Goal: Task Accomplishment & Management: Use online tool/utility

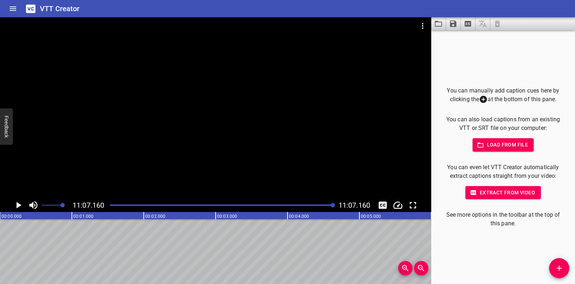
scroll to position [0, 47977]
click at [422, 25] on icon "Video Options" at bounding box center [423, 26] width 9 height 9
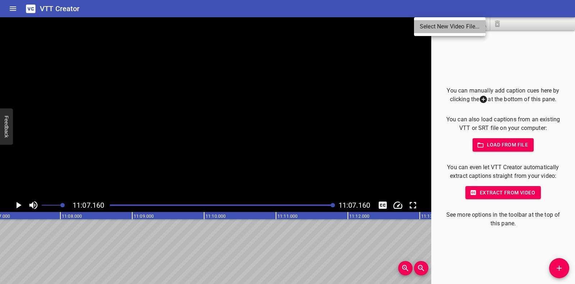
click at [438, 26] on li "Select New Video File..." at bounding box center [450, 26] width 72 height 13
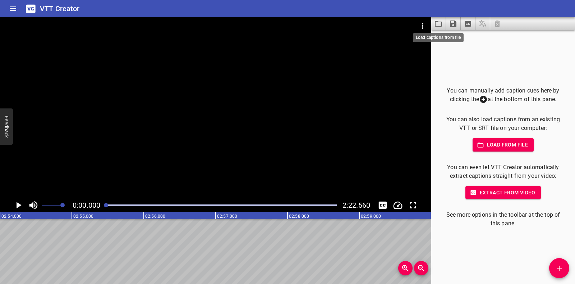
scroll to position [0, 0]
click at [17, 203] on icon "Play/Pause" at bounding box center [19, 205] width 5 height 6
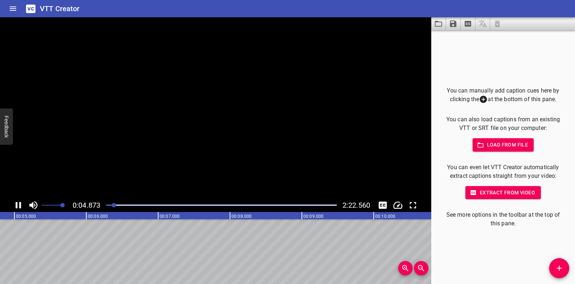
click at [20, 206] on icon "Play/Pause" at bounding box center [18, 205] width 5 height 6
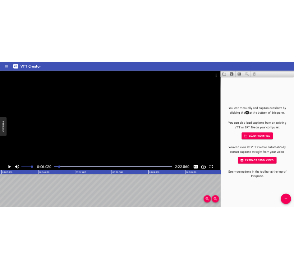
scroll to position [0, 433]
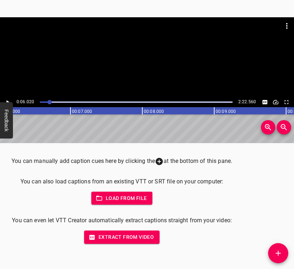
click at [280, 250] on icon "Add Cue" at bounding box center [278, 253] width 9 height 9
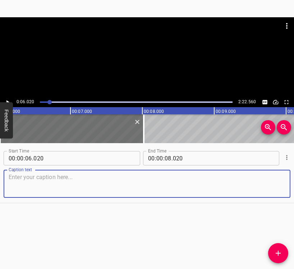
click at [29, 183] on textarea at bounding box center [147, 184] width 277 height 20
paste textarea "I am from [GEOGRAPHIC_DATA]. At the moment I live in [GEOGRAPHIC_DATA]. I left …"
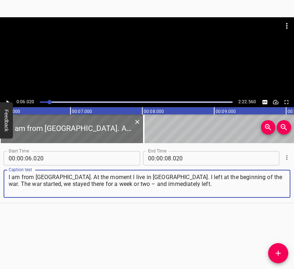
type textarea "I am from [GEOGRAPHIC_DATA]. At the moment I live in [GEOGRAPHIC_DATA]. I left …"
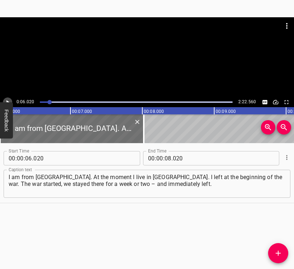
click at [10, 99] on icon "Play/Pause" at bounding box center [7, 102] width 6 height 6
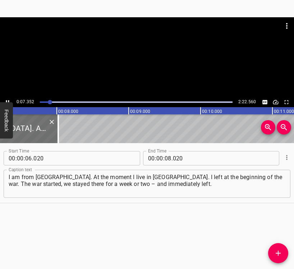
scroll to position [0, 548]
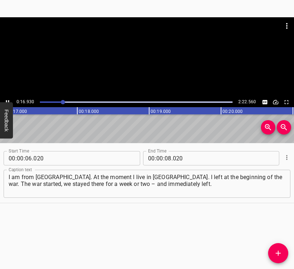
click at [6, 99] on icon "Play/Pause" at bounding box center [7, 102] width 6 height 6
click at [163, 157] on span ":" at bounding box center [163, 158] width 1 height 14
click at [166, 159] on input "number" at bounding box center [168, 158] width 7 height 14
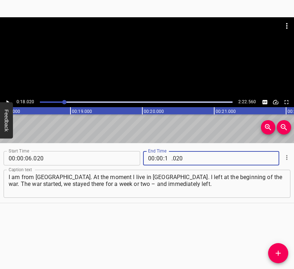
type input "18"
type input "020"
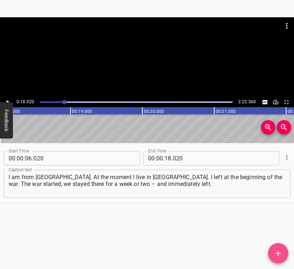
click at [277, 253] on icon "Add Cue" at bounding box center [278, 253] width 5 height 5
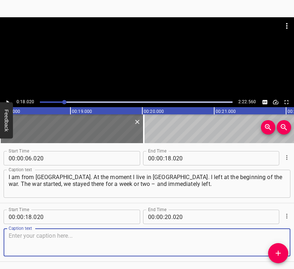
scroll to position [25, 0]
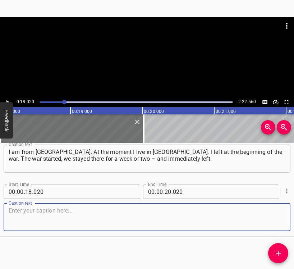
drag, startPoint x: 271, startPoint y: 218, endPoint x: 292, endPoint y: 210, distance: 22.2
click at [275, 216] on textarea at bounding box center [147, 217] width 277 height 20
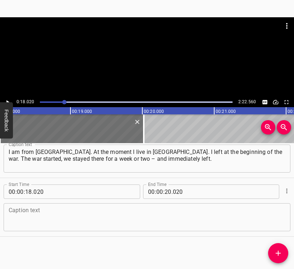
click at [24, 218] on textarea at bounding box center [147, 217] width 277 height 20
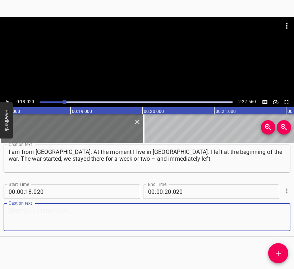
paste textarea "There were shellings there. One time a shell fell not far from my father, as I …"
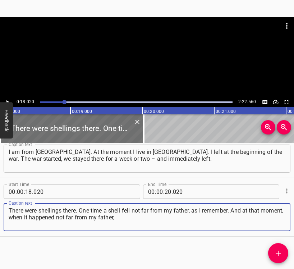
type textarea "There were shellings there. One time a shell fell not far from my father, as I …"
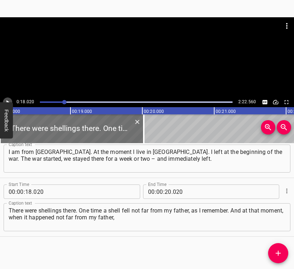
click at [7, 98] on button "Play/Pause" at bounding box center [7, 101] width 9 height 9
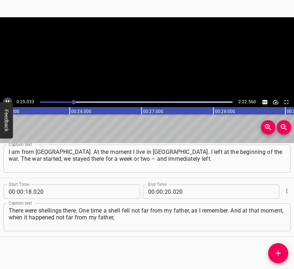
click at [7, 98] on button "Play/Pause" at bounding box center [7, 101] width 9 height 9
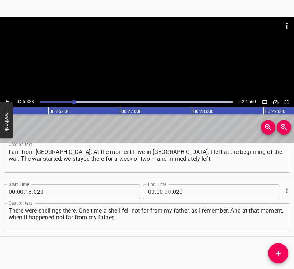
click at [167, 191] on input "number" at bounding box center [168, 191] width 7 height 14
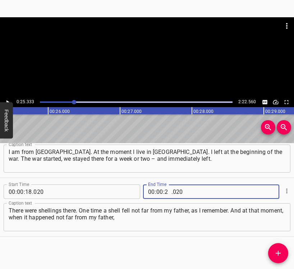
type input "25"
type input "333"
click at [277, 252] on icon "Add Cue" at bounding box center [278, 253] width 9 height 9
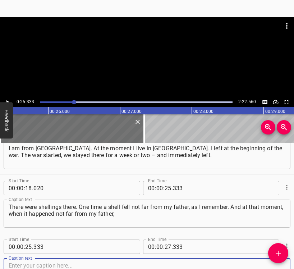
scroll to position [84, 0]
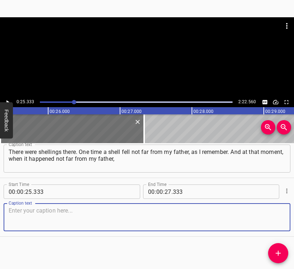
drag, startPoint x: 259, startPoint y: 215, endPoint x: 268, endPoint y: 214, distance: 8.3
click at [263, 215] on textarea at bounding box center [147, 217] width 277 height 20
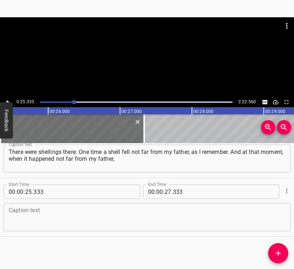
click at [114, 206] on div "Caption text" at bounding box center [147, 217] width 287 height 28
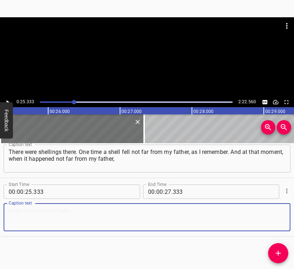
paste textarea "he said: “We need to pack and leave.” But it is scary. When you are driving and…"
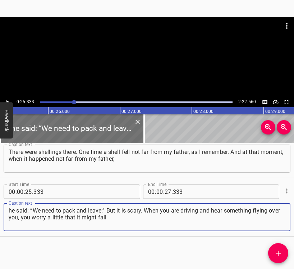
type textarea "he said: “We need to pack and leave.” But it is scary. When you are driving and…"
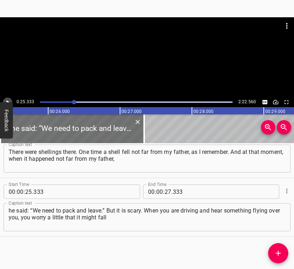
click at [8, 101] on icon "Play/Pause" at bounding box center [7, 102] width 6 height 6
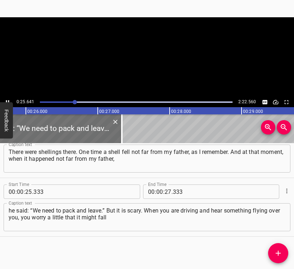
scroll to position [0, 1863]
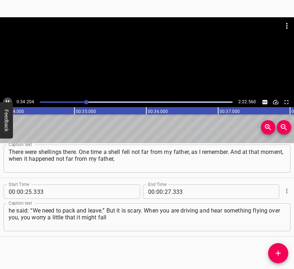
click at [5, 100] on icon "Play/Pause" at bounding box center [7, 102] width 6 height 6
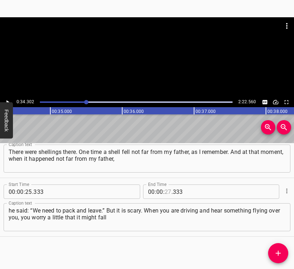
click at [165, 188] on input "number" at bounding box center [168, 191] width 7 height 14
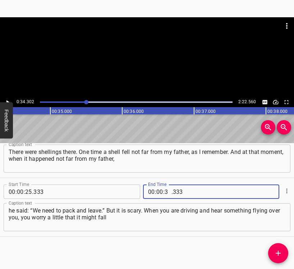
type input "34"
type input "302"
click at [279, 254] on icon "Add Cue" at bounding box center [278, 253] width 9 height 9
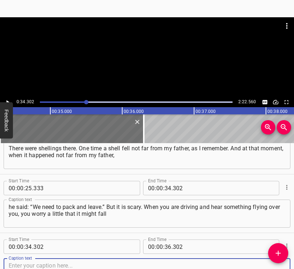
scroll to position [142, 0]
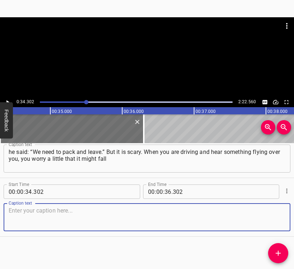
click at [273, 216] on textarea at bounding box center [147, 217] width 277 height 20
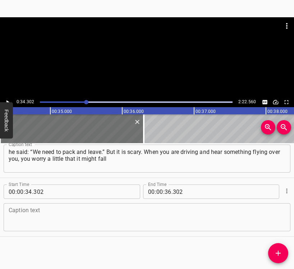
click at [16, 219] on textarea at bounding box center [147, 217] width 277 height 20
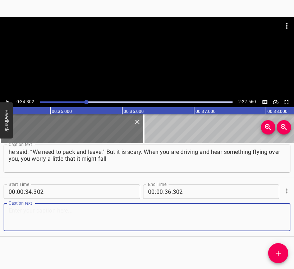
paste textarea "on you or explode in the air. It was frightening. My grandmother and grandfathe…"
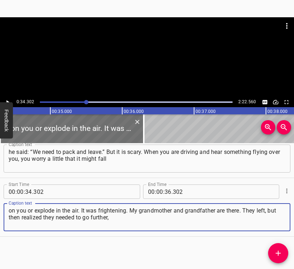
type textarea "on you or explode in the air. It was frightening. My grandmother and grandfathe…"
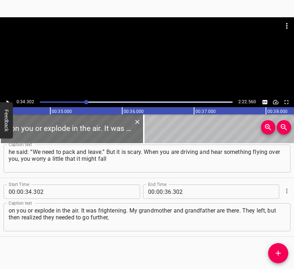
click at [8, 100] on icon "Play/Pause" at bounding box center [7, 102] width 6 height 6
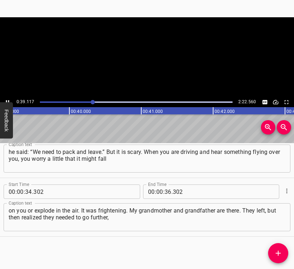
scroll to position [0, 2813]
click at [5, 98] on button "Play/Pause" at bounding box center [7, 101] width 9 height 9
click at [166, 191] on input "number" at bounding box center [168, 191] width 7 height 14
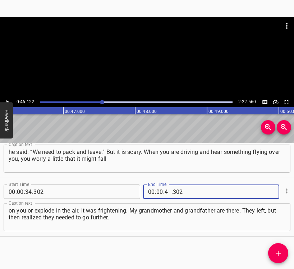
type input "46"
type input "122"
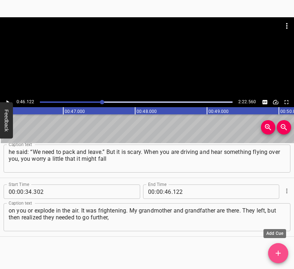
click at [282, 250] on icon "Add Cue" at bounding box center [278, 253] width 9 height 9
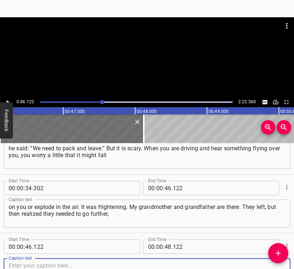
scroll to position [201, 0]
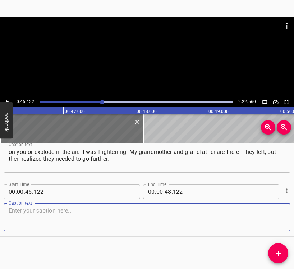
click at [261, 215] on textarea at bounding box center [147, 217] width 277 height 20
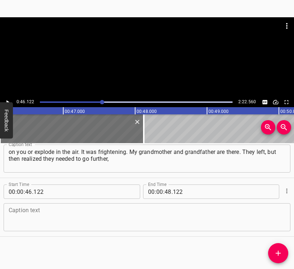
click at [65, 220] on textarea at bounding box center [147, 217] width 277 height 20
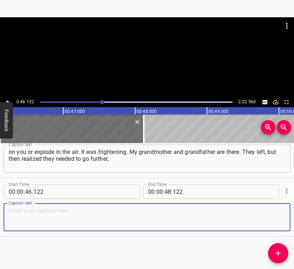
paste textarea "and my grandmother has problems with her back, and she could not go. So they re…"
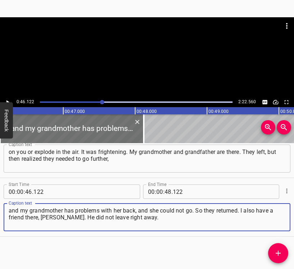
type textarea "and my grandmother has problems with her back, and she could not go. So they re…"
click at [8, 99] on icon "Play/Pause" at bounding box center [7, 102] width 6 height 6
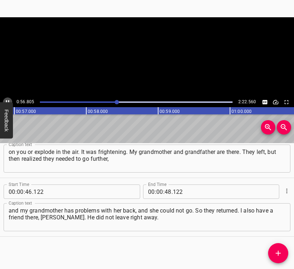
click at [8, 99] on icon "Play/Pause" at bounding box center [7, 102] width 6 height 6
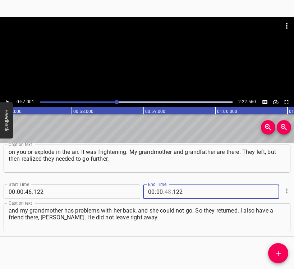
click at [166, 187] on input "number" at bounding box center [168, 191] width 7 height 14
type input "57"
type input "001"
click at [278, 250] on icon "Add Cue" at bounding box center [278, 253] width 9 height 9
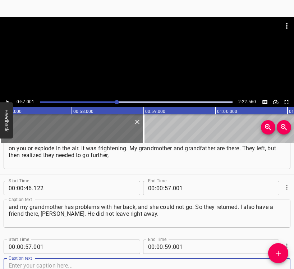
scroll to position [260, 0]
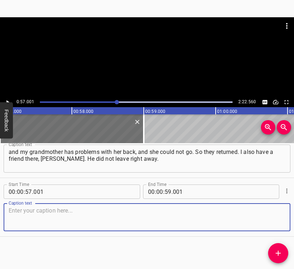
click at [273, 221] on textarea at bounding box center [147, 217] width 277 height 20
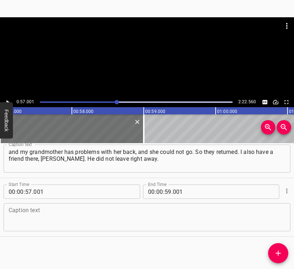
click at [31, 214] on textarea at bounding box center [147, 217] width 277 height 20
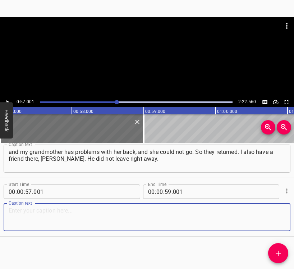
paste textarea "He left when they were already occupied. They were given one more chance to lea…"
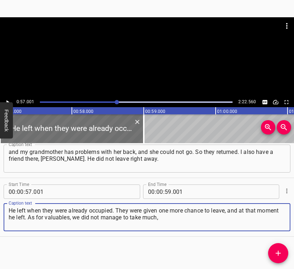
type textarea "He left when they were already occupied. They were given one more chance to lea…"
click at [8, 100] on icon "Play/Pause" at bounding box center [7, 102] width 6 height 6
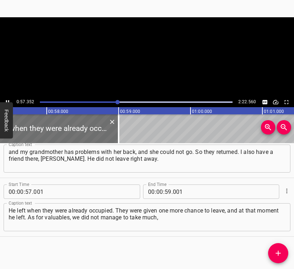
scroll to position [0, 4142]
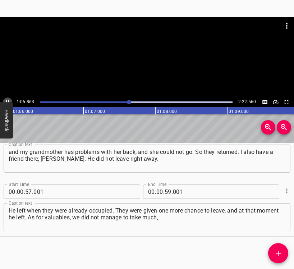
click at [9, 100] on icon "Play/Pause" at bounding box center [7, 102] width 3 height 4
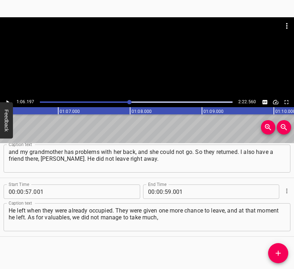
scroll to position [0, 4760]
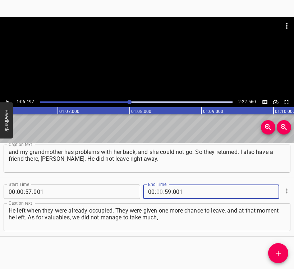
click at [157, 188] on input "number" at bounding box center [159, 191] width 7 height 14
type input "01"
type input "06"
type input "197"
click at [277, 248] on button "Add Cue" at bounding box center [278, 253] width 20 height 20
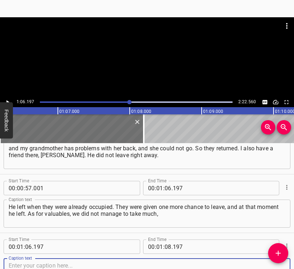
scroll to position [318, 0]
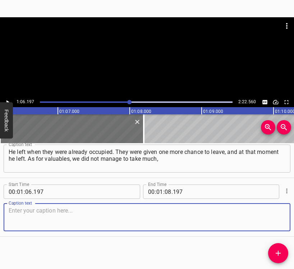
drag, startPoint x: 273, startPoint y: 213, endPoint x: 290, endPoint y: 210, distance: 17.2
click at [281, 212] on div "Caption text" at bounding box center [147, 217] width 287 height 28
click at [101, 209] on textarea at bounding box center [147, 217] width 277 height 20
paste textarea "but we took some things that were dear to my mother and father. The only thing …"
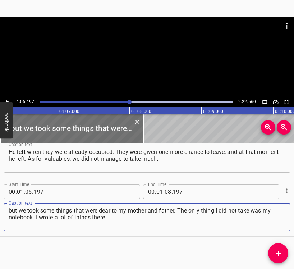
type textarea "but we took some things that were dear to my mother and father. The only thing …"
click at [6, 100] on icon "Play/Pause" at bounding box center [7, 102] width 6 height 6
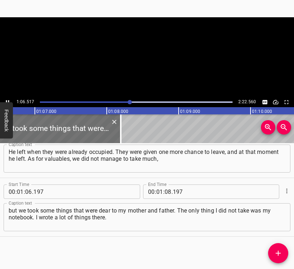
scroll to position [0, 4803]
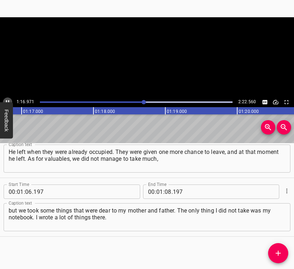
click at [8, 100] on icon "Play/Pause" at bounding box center [7, 102] width 6 height 6
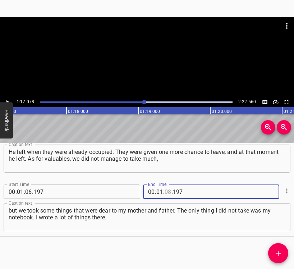
click at [165, 191] on input "number" at bounding box center [168, 191] width 7 height 14
type input "17"
type input "078"
click at [278, 249] on icon "Add Cue" at bounding box center [278, 253] width 9 height 9
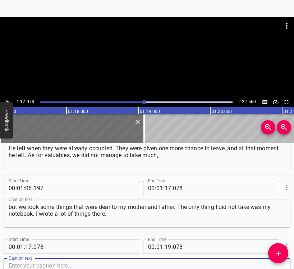
scroll to position [377, 0]
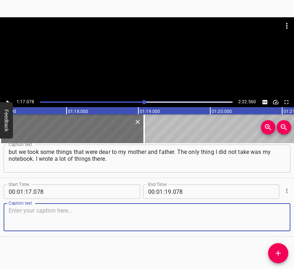
drag, startPoint x: 276, startPoint y: 218, endPoint x: 292, endPoint y: 215, distance: 16.0
click at [282, 217] on div "Caption text" at bounding box center [147, 217] width 287 height 28
click at [41, 224] on textarea at bounding box center [147, 217] width 277 height 20
paste textarea "There was what I could capture about my life. There are losses. My uncle is at …"
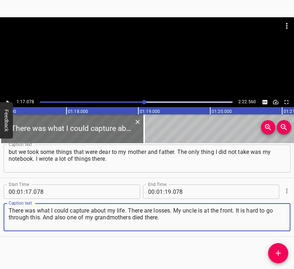
type textarea "There was what I could capture about my life. There are losses. My uncle is at …"
click at [5, 99] on icon "Play/Pause" at bounding box center [7, 102] width 6 height 6
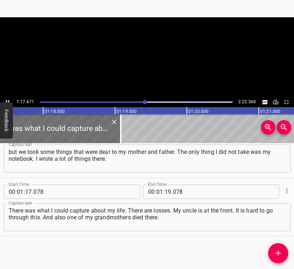
scroll to position [0, 5584]
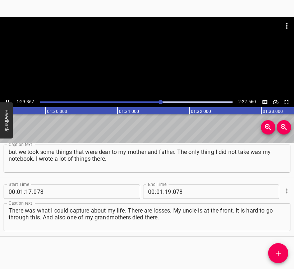
click at [5, 99] on icon "Play/Pause" at bounding box center [7, 102] width 6 height 6
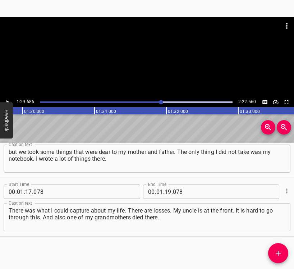
click at [5, 99] on icon "Play/Pause" at bounding box center [7, 102] width 6 height 6
click at [165, 189] on input "number" at bounding box center [168, 191] width 7 height 14
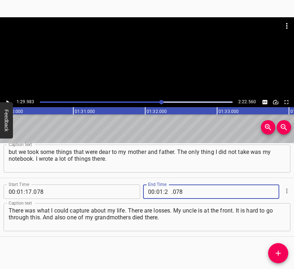
type input "29"
type input "983"
click at [278, 254] on icon "Add Cue" at bounding box center [278, 253] width 5 height 5
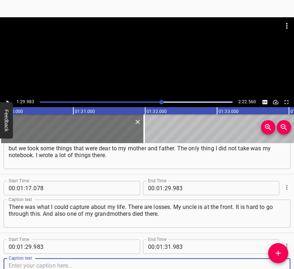
scroll to position [435, 0]
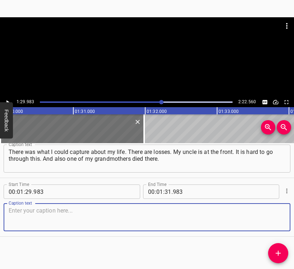
click at [273, 223] on textarea at bounding box center [147, 217] width 277 height 20
click at [55, 215] on textarea at bounding box center [147, 217] width 277 height 20
paste textarea "With friends… With my best friend we do not communicate as much anymore. It is …"
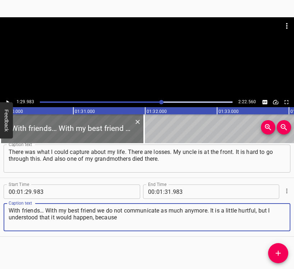
type textarea "With friends… With my best friend we do not communicate as much anymore. It is …"
click at [6, 101] on icon "Play/Pause" at bounding box center [7, 102] width 6 height 6
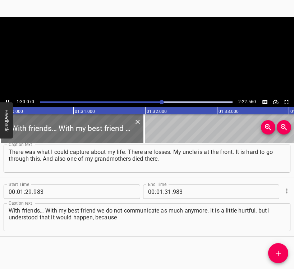
scroll to position [0, 6477]
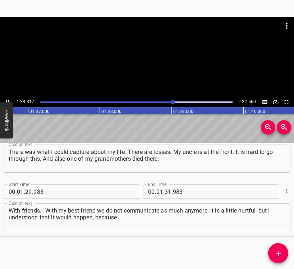
click at [6, 99] on icon "Play/Pause" at bounding box center [7, 102] width 6 height 6
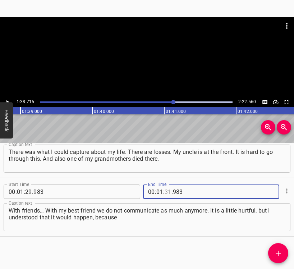
click at [165, 190] on input "number" at bounding box center [168, 191] width 7 height 14
type input "38"
type input "715"
click at [279, 252] on icon "Add Cue" at bounding box center [278, 253] width 9 height 9
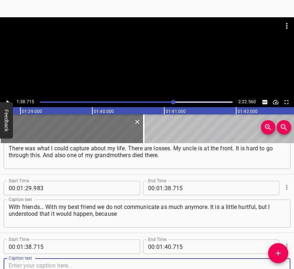
scroll to position [494, 0]
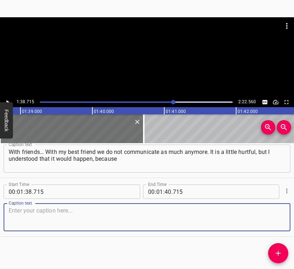
click at [276, 221] on textarea at bounding box center [147, 217] width 277 height 20
click at [57, 218] on textarea at bounding box center [147, 217] width 277 height 20
paste textarea "now we are in different cities and it is hard for us to communicate. Where do I…"
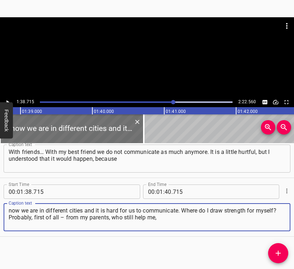
type textarea "now we are in different cities and it is hard for us to communicate. Where do I…"
click at [8, 97] on button "Play/Pause" at bounding box center [7, 101] width 9 height 9
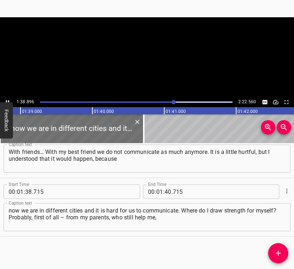
scroll to position [0, 7112]
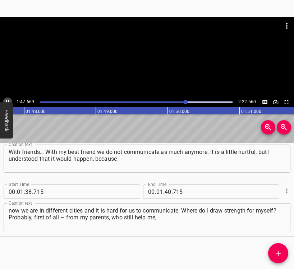
click at [9, 98] on button "Play/Pause" at bounding box center [7, 101] width 9 height 9
click at [167, 192] on input "number" at bounding box center [168, 191] width 7 height 14
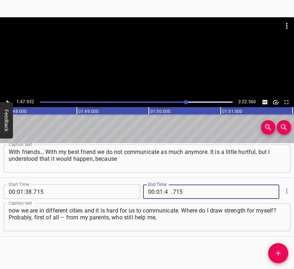
type input "47"
type input "932"
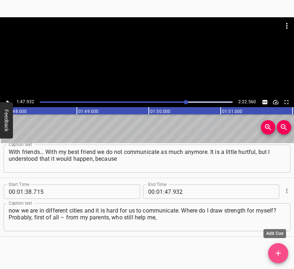
click at [275, 253] on icon "Add Cue" at bounding box center [278, 253] width 9 height 9
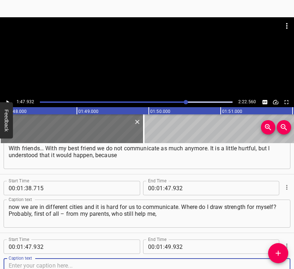
scroll to position [553, 0]
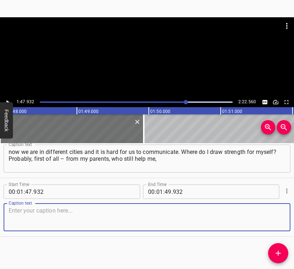
click at [274, 221] on textarea at bounding box center [147, 217] width 277 height 20
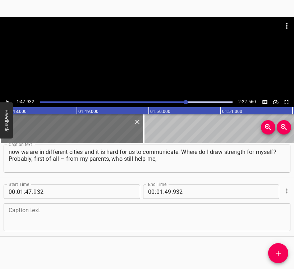
click at [52, 207] on div "Caption text" at bounding box center [147, 217] width 287 height 28
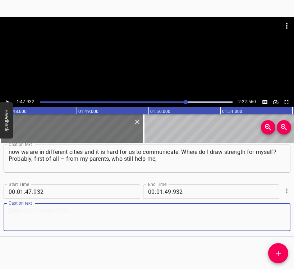
paste textarea "give me advice. Secondly – from my friend. We have been friends for 7 years. Ma…"
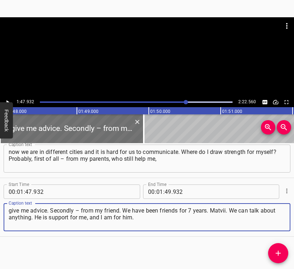
type textarea "give me advice. Secondly – from my friend. We have been friends for 7 years. Ma…"
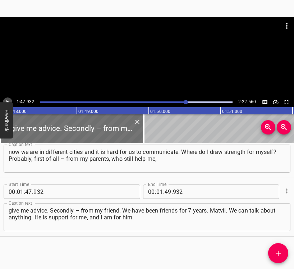
click at [9, 100] on icon "Play/Pause" at bounding box center [7, 102] width 6 height 6
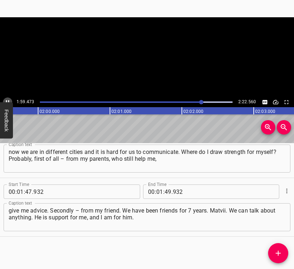
click at [9, 100] on icon "Play/Pause" at bounding box center [7, 102] width 3 height 4
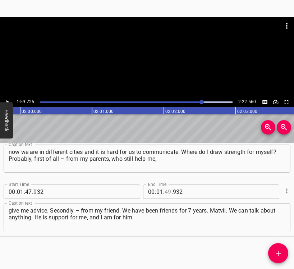
click at [166, 191] on input "number" at bounding box center [168, 191] width 7 height 14
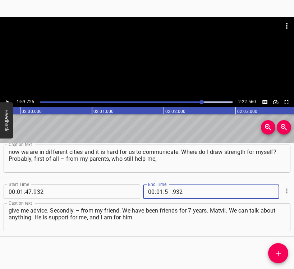
type input "59"
type input "725"
click at [277, 253] on icon "Add Cue" at bounding box center [278, 253] width 9 height 9
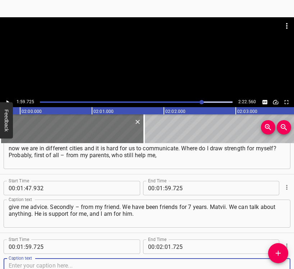
scroll to position [611, 0]
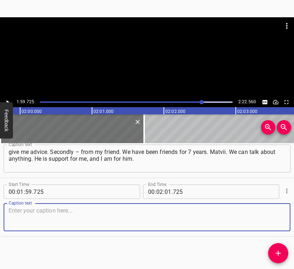
click at [266, 214] on textarea at bounding box center [147, 217] width 277 height 20
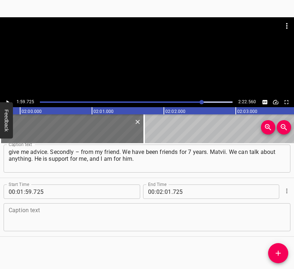
click at [51, 228] on div "Caption text" at bounding box center [147, 217] width 287 height 28
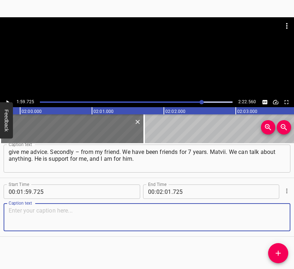
paste textarea "As for my plans… I really want to become a [MEDICAL_DATA]. Really, madly."
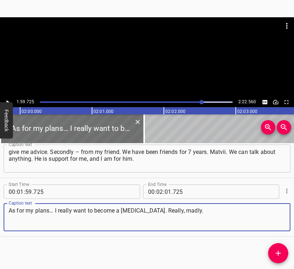
type textarea "As for my plans… I really want to become a [MEDICAL_DATA]. Really, madly."
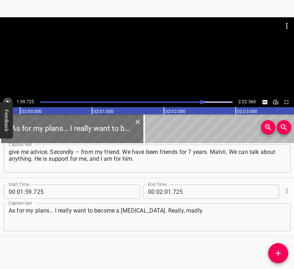
click at [5, 100] on icon "Play/Pause" at bounding box center [7, 102] width 6 height 6
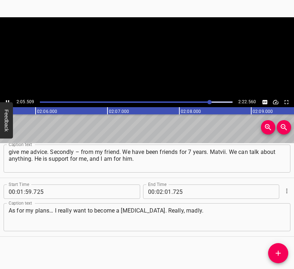
click at [5, 100] on icon "Play/Pause" at bounding box center [7, 102] width 6 height 6
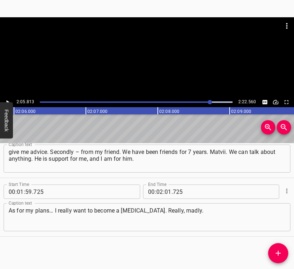
scroll to position [0, 9047]
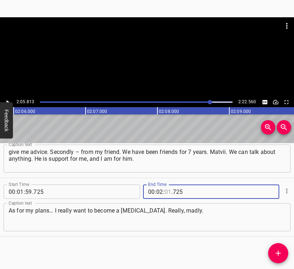
click at [165, 192] on input "number" at bounding box center [168, 191] width 7 height 14
type input "05"
type input "813"
click at [277, 251] on icon "Add Cue" at bounding box center [278, 253] width 9 height 9
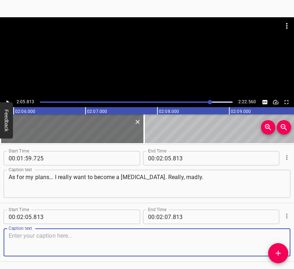
scroll to position [670, 0]
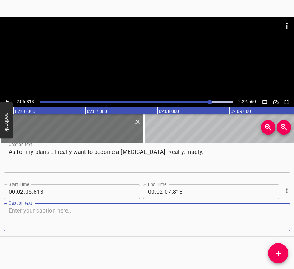
click at [271, 219] on textarea at bounding box center [147, 217] width 277 height 20
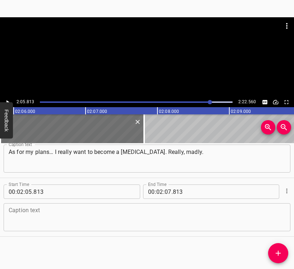
click at [52, 215] on textarea at bounding box center [147, 217] width 277 height 20
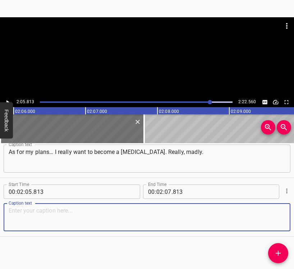
paste textarea "I love listening to people, love talking with them. Becoming a [MEDICAL_DATA] i…"
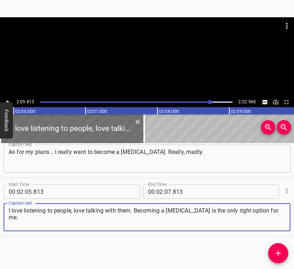
type textarea "I love listening to people, love talking with them. Becoming a [MEDICAL_DATA] i…"
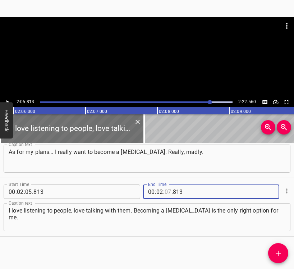
click at [167, 192] on input "number" at bounding box center [168, 191] width 7 height 14
type input "12"
type input "560"
click at [8, 99] on icon "Play/Pause" at bounding box center [7, 102] width 6 height 6
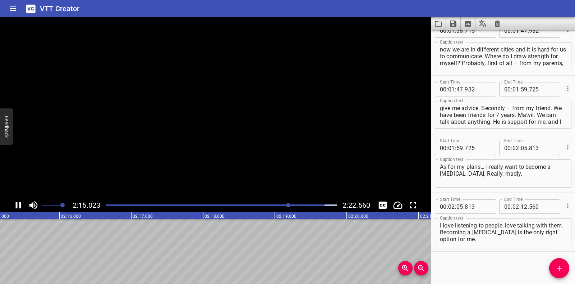
scroll to position [542, 0]
click at [454, 23] on icon "Save captions to file" at bounding box center [453, 23] width 6 height 6
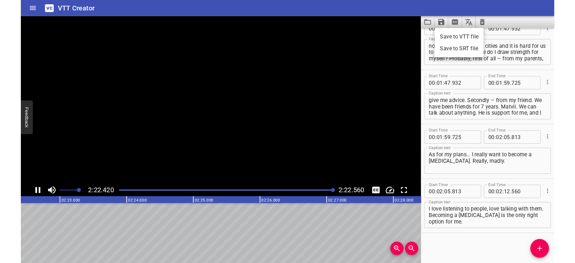
scroll to position [0, 10252]
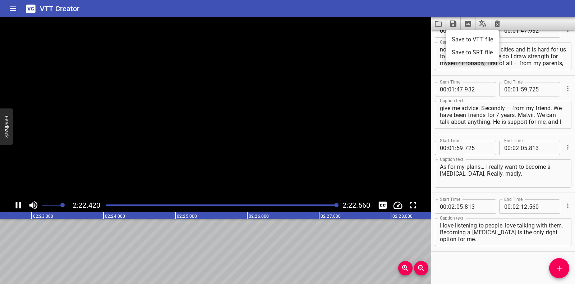
click at [458, 40] on li "Save to VTT file" at bounding box center [472, 39] width 53 height 13
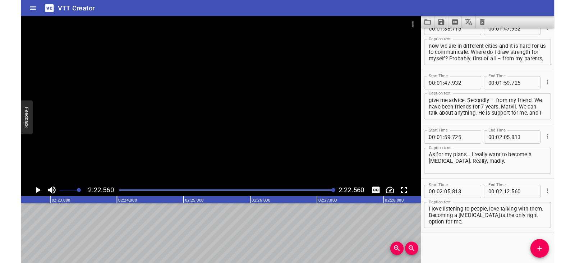
scroll to position [563, 0]
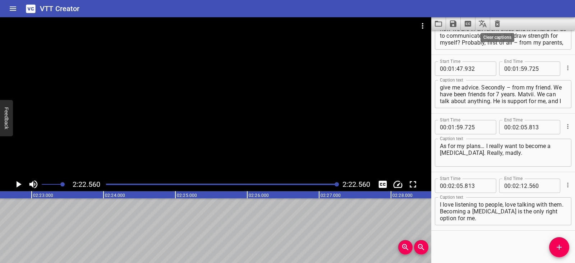
click at [499, 23] on icon "Clear captions" at bounding box center [497, 23] width 5 height 6
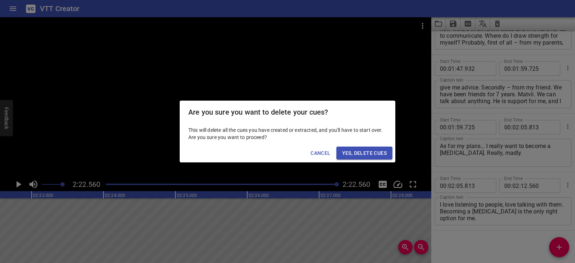
click at [385, 150] on span "Yes, Delete Cues" at bounding box center [364, 153] width 45 height 9
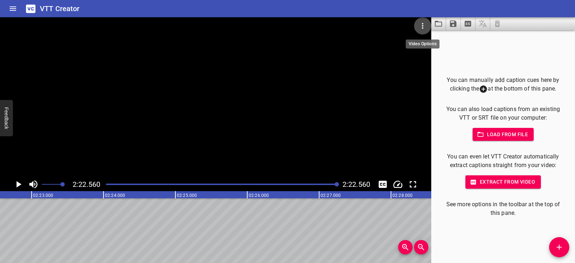
click at [421, 24] on icon "Video Options" at bounding box center [423, 26] width 9 height 9
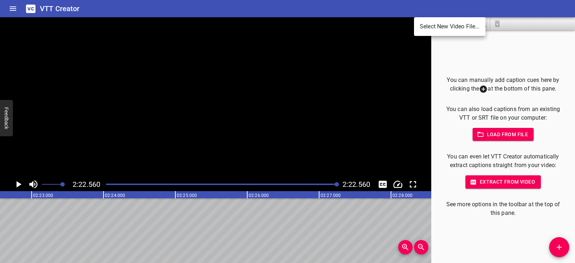
click at [442, 25] on li "Select New Video File..." at bounding box center [450, 26] width 72 height 13
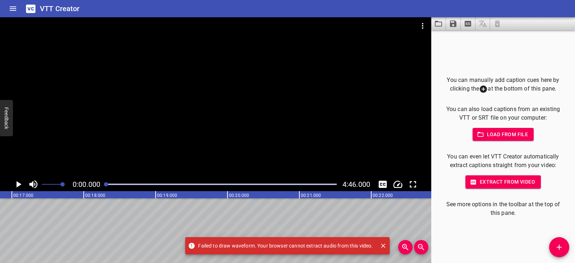
scroll to position [0, 0]
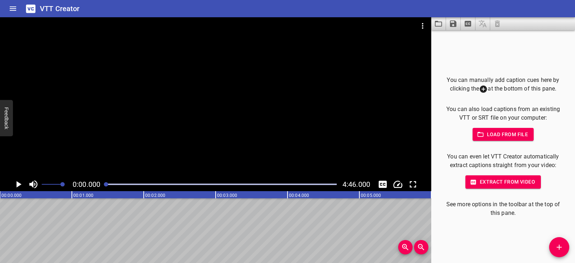
click at [18, 183] on icon "Play/Pause" at bounding box center [19, 184] width 5 height 6
click at [18, 184] on icon "Play/Pause" at bounding box center [18, 184] width 11 height 11
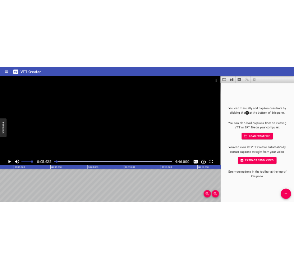
scroll to position [0, 405]
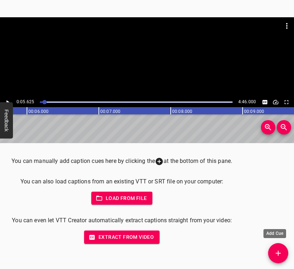
click at [278, 251] on icon "Add Cue" at bounding box center [278, 253] width 5 height 5
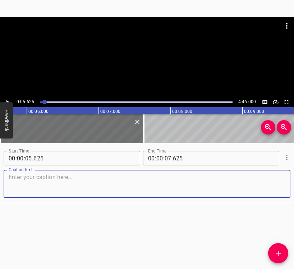
click at [42, 181] on textarea at bounding box center [147, 184] width 277 height 20
paste textarea "It was very hard, very difficult, when planes began to hum. When you sleep and …"
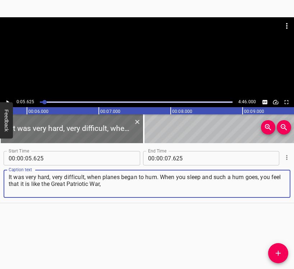
type textarea "It was very hard, very difficult, when planes began to hum. When you sleep and …"
click at [8, 98] on button "Play/Pause" at bounding box center [7, 101] width 9 height 9
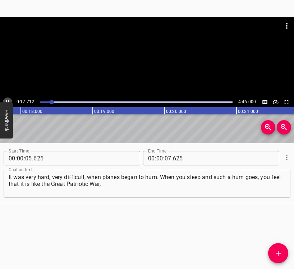
click at [9, 98] on button "Play/Pause" at bounding box center [7, 101] width 9 height 9
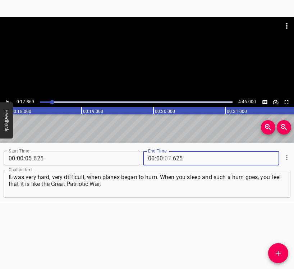
click at [165, 159] on input "number" at bounding box center [168, 158] width 7 height 14
type input "17"
type input "869"
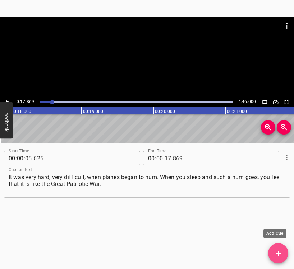
click at [278, 256] on icon "Add Cue" at bounding box center [278, 253] width 9 height 9
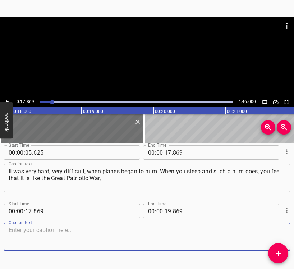
scroll to position [25, 0]
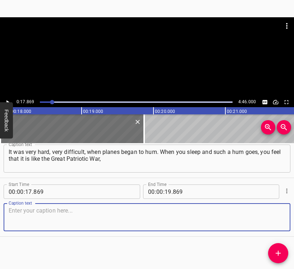
drag, startPoint x: 267, startPoint y: 215, endPoint x: 294, endPoint y: 200, distance: 30.9
click at [267, 214] on textarea at bounding box center [147, 217] width 277 height 20
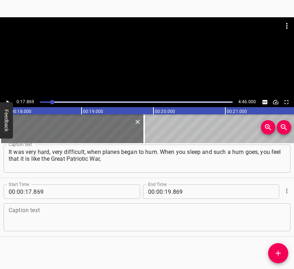
click at [61, 206] on div "Caption text" at bounding box center [147, 217] width 287 height 28
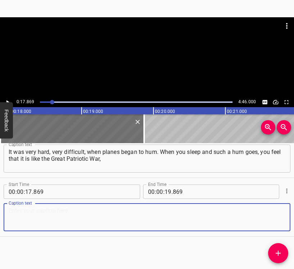
paste textarea "exactly such a hum. For some reason I immediately understood that I needed to g…"
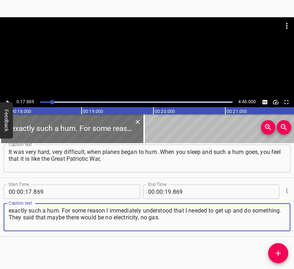
type textarea "exactly such a hum. For some reason I immediately understood that I needed to g…"
drag, startPoint x: 196, startPoint y: 218, endPoint x: 3, endPoint y: 209, distance: 193.7
click at [3, 209] on div "Start Time 00 : 00 : 17 . 869 Start Time End Time 00 : 00 : 19 . 869 End Time C…" at bounding box center [147, 207] width 294 height 58
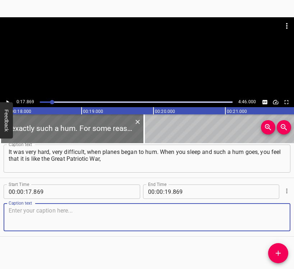
paste textarea "exactly such a hum. For some reason I immediately understood that I needed to g…"
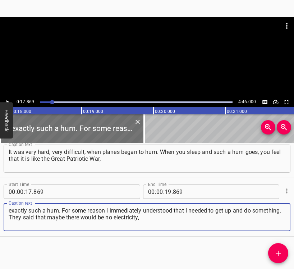
type textarea "exactly such a hum. For some reason I immediately understood that I needed to g…"
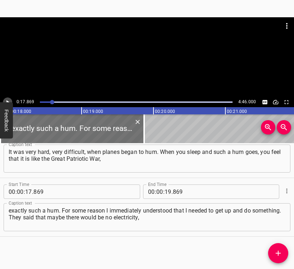
click at [8, 99] on button "Play/Pause" at bounding box center [7, 101] width 9 height 9
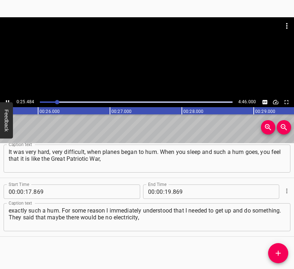
click at [8, 99] on icon "Play/Pause" at bounding box center [7, 102] width 6 height 6
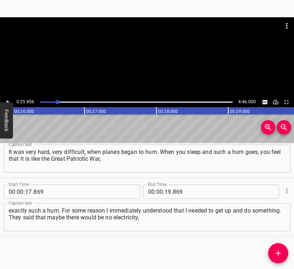
scroll to position [0, 1859]
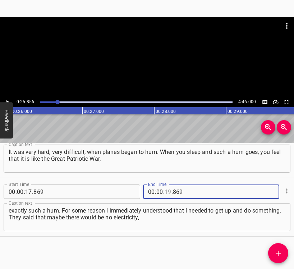
click at [165, 189] on input "number" at bounding box center [168, 191] width 7 height 14
type input "25"
type input "856"
click at [278, 252] on icon "Add Cue" at bounding box center [278, 253] width 5 height 5
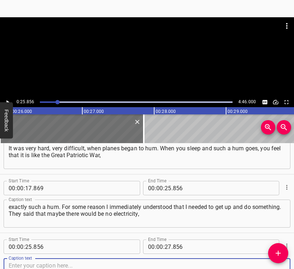
scroll to position [84, 0]
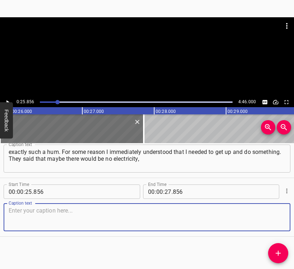
click at [270, 213] on textarea at bounding box center [147, 217] width 277 height 20
click at [50, 219] on textarea at bounding box center [147, 217] width 277 height 20
paste textarea "no gas. First of all, I got up and began to cook borshch. I knew that first of …"
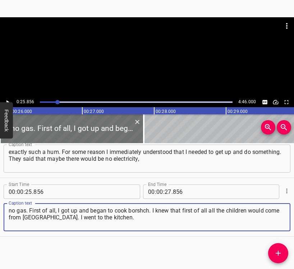
type textarea "no gas. First of all, I got up and began to cook borshch. I knew that first of …"
click at [9, 100] on icon "Play/Pause" at bounding box center [7, 102] width 6 height 6
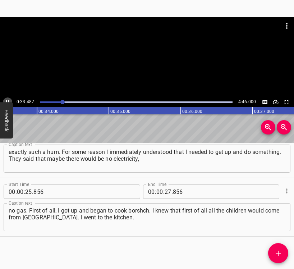
click at [8, 100] on icon "Play/Pause" at bounding box center [7, 102] width 6 height 6
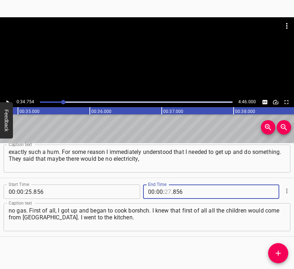
click at [166, 189] on input "number" at bounding box center [168, 191] width 7 height 14
type input "34"
type input "754"
click at [282, 253] on icon "Add Cue" at bounding box center [278, 253] width 9 height 9
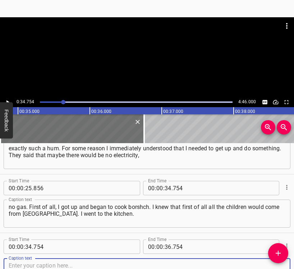
scroll to position [142, 0]
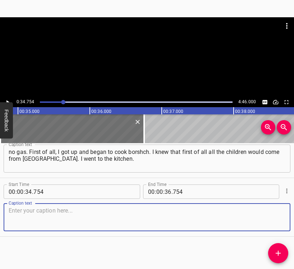
drag, startPoint x: 273, startPoint y: 218, endPoint x: 293, endPoint y: 211, distance: 20.9
click at [274, 218] on textarea at bounding box center [147, 217] width 277 height 20
click at [47, 217] on textarea at bounding box center [147, 217] width 277 height 20
paste textarea "It was hard to believe that such a thing could be, but the hum of planes and su…"
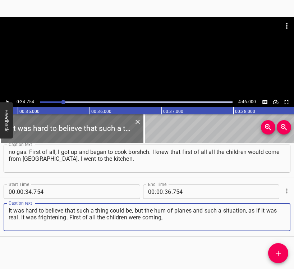
type textarea "It was hard to believe that such a thing could be, but the hum of planes and su…"
click at [10, 99] on button "Play/Pause" at bounding box center [7, 101] width 9 height 9
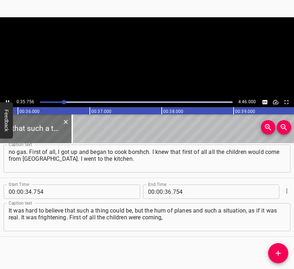
scroll to position [0, 2571]
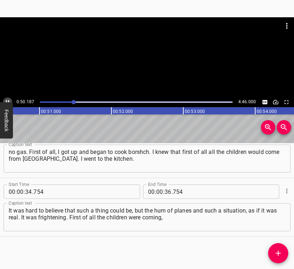
click at [8, 99] on button "Play/Pause" at bounding box center [7, 101] width 9 height 9
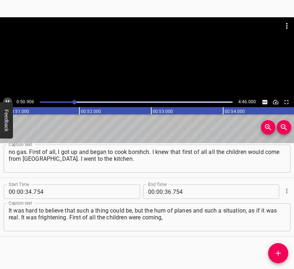
click at [8, 99] on button "Play/Pause" at bounding box center [7, 101] width 9 height 9
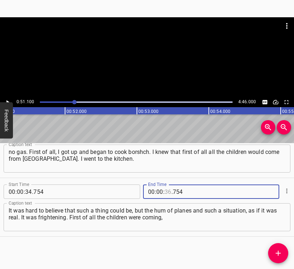
drag, startPoint x: 164, startPoint y: 195, endPoint x: 168, endPoint y: 191, distance: 5.1
click at [165, 194] on input "number" at bounding box center [168, 191] width 7 height 14
type input "51"
type input "100"
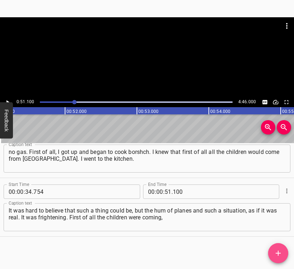
click at [277, 253] on icon "Add Cue" at bounding box center [278, 253] width 9 height 9
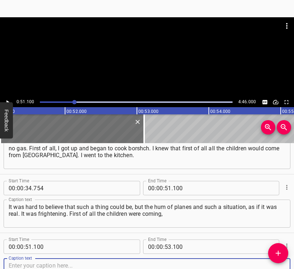
scroll to position [201, 0]
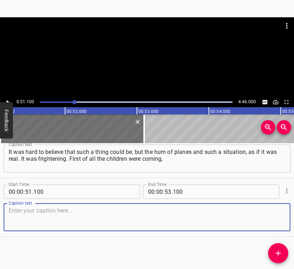
drag, startPoint x: 273, startPoint y: 213, endPoint x: 294, endPoint y: 203, distance: 22.8
click at [274, 213] on textarea at bounding box center [147, 217] width 277 height 20
click at [55, 211] on textarea at bounding box center [147, 217] width 277 height 20
paste textarea "daughters-in-law, sons-in-law from [GEOGRAPHIC_DATA], from [GEOGRAPHIC_DATA] – …"
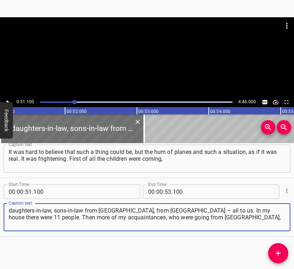
type textarea "daughters-in-law, sons-in-law from [GEOGRAPHIC_DATA], from [GEOGRAPHIC_DATA] – …"
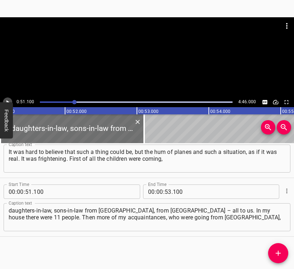
click at [7, 100] on icon "Play/Pause" at bounding box center [7, 102] width 6 height 6
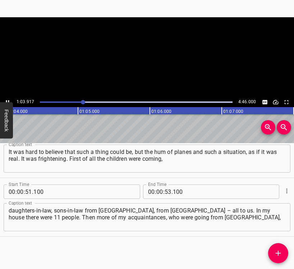
click at [7, 100] on icon "Play/Pause" at bounding box center [7, 102] width 6 height 6
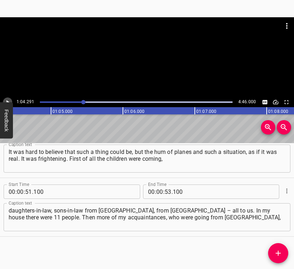
click at [7, 100] on icon "Play/Pause" at bounding box center [7, 102] width 6 height 6
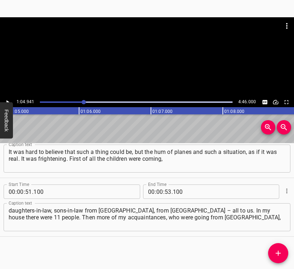
scroll to position [0, 4670]
click at [158, 191] on input "number" at bounding box center [159, 191] width 7 height 14
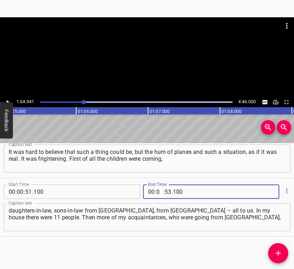
type input "01"
type input "04"
type input "941"
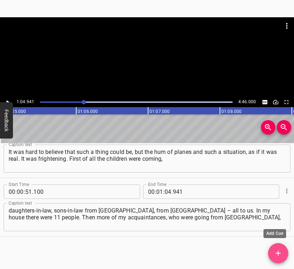
click at [280, 250] on icon "Add Cue" at bounding box center [278, 253] width 9 height 9
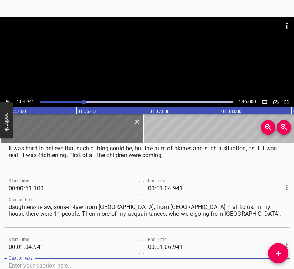
scroll to position [260, 0]
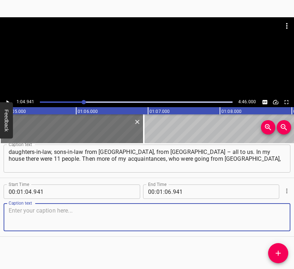
drag, startPoint x: 273, startPoint y: 218, endPoint x: 293, endPoint y: 209, distance: 21.7
click at [273, 217] on textarea at bounding box center [147, 217] width 277 height 20
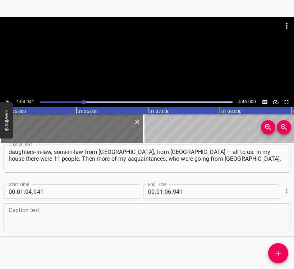
click at [39, 212] on textarea at bounding box center [147, 217] width 277 height 20
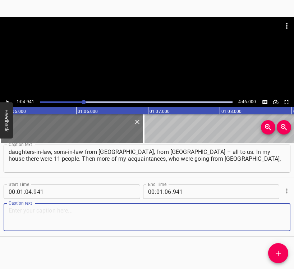
paste textarea "stayed overnight at my place with children and dogs. We had 25 people. Someone …"
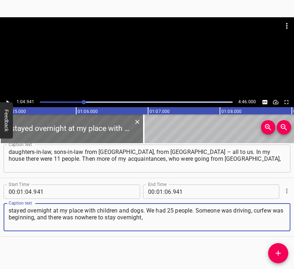
type textarea "stayed overnight at my place with children and dogs. We had 25 people. Someone …"
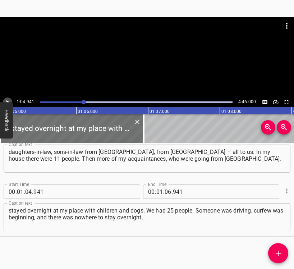
click at [6, 100] on icon "Play/Pause" at bounding box center [7, 102] width 6 height 6
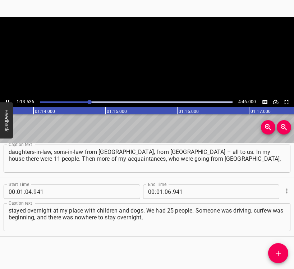
click at [6, 100] on icon "Play/Pause" at bounding box center [7, 102] width 6 height 6
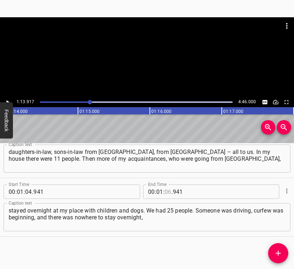
click at [166, 187] on input "number" at bounding box center [168, 191] width 7 height 14
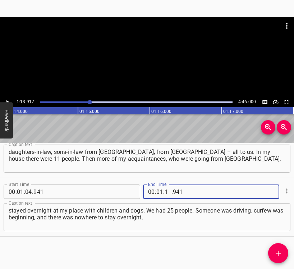
type input "13"
type input "917"
click at [276, 253] on icon "Add Cue" at bounding box center [278, 253] width 9 height 9
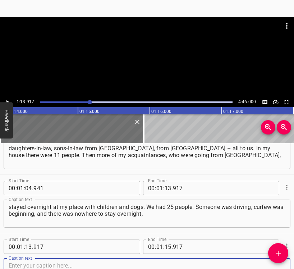
scroll to position [318, 0]
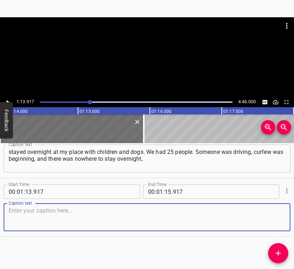
drag, startPoint x: 275, startPoint y: 212, endPoint x: 280, endPoint y: 212, distance: 4.7
click at [277, 212] on textarea at bounding box center [147, 217] width 277 height 20
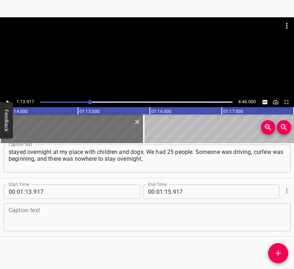
click at [45, 220] on textarea at bounding box center [147, 217] width 277 height 20
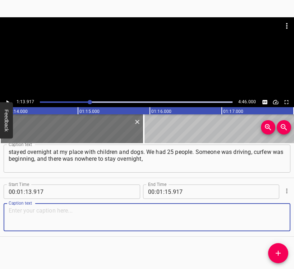
paste textarea "so they came to us again. We helped people as we could. It was moving, because …"
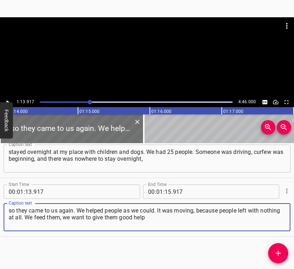
type textarea "so they came to us again. We helped people as we could. It was moving, because …"
click at [8, 99] on icon "Play/Pause" at bounding box center [7, 102] width 6 height 6
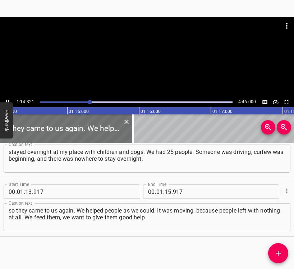
scroll to position [0, 5341]
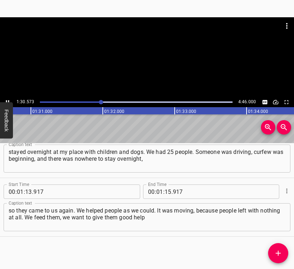
click at [9, 99] on icon "Play/Pause" at bounding box center [7, 102] width 6 height 6
click at [166, 188] on input "number" at bounding box center [168, 191] width 7 height 14
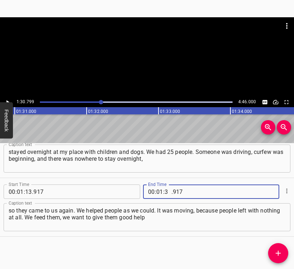
type input "30"
type input "799"
click at [278, 253] on icon "Add Cue" at bounding box center [278, 253] width 9 height 9
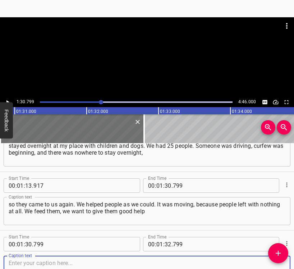
scroll to position [377, 0]
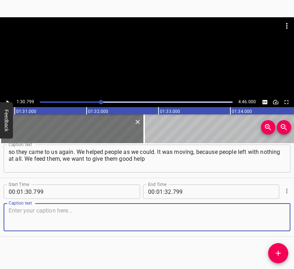
click at [271, 224] on textarea at bounding box center [147, 217] width 277 height 20
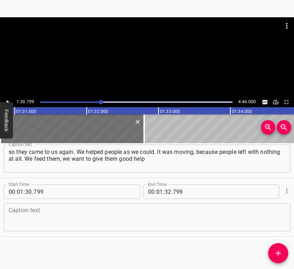
click at [116, 215] on textarea at bounding box center [147, 217] width 277 height 20
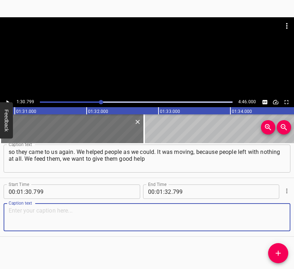
paste textarea "at least in the sense of talking with them. It was very difficult there, but at…"
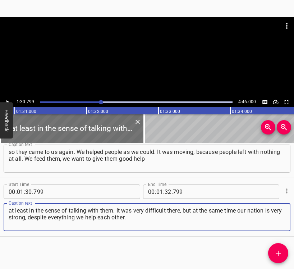
type textarea "at least in the sense of talking with them. It was very difficult there, but at…"
click at [8, 97] on button "Play/Pause" at bounding box center [7, 101] width 9 height 9
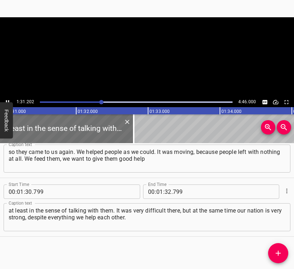
scroll to position [0, 6558]
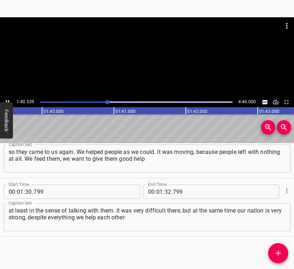
click at [7, 99] on button "Play/Pause" at bounding box center [7, 101] width 9 height 9
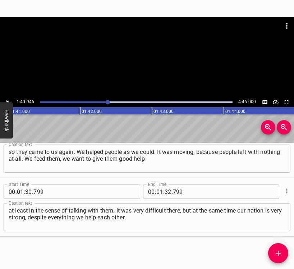
scroll to position [0, 7259]
click at [7, 99] on icon "Play/Pause" at bounding box center [7, 102] width 6 height 6
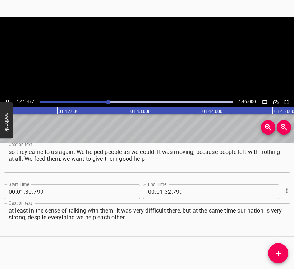
scroll to position [0, 7297]
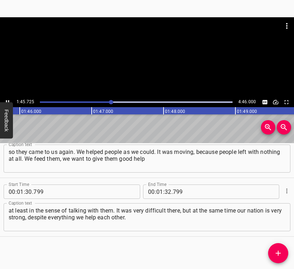
click at [8, 100] on icon "Play/Pause" at bounding box center [7, 102] width 6 height 6
click at [165, 189] on input "number" at bounding box center [168, 191] width 7 height 14
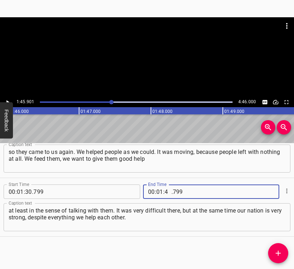
type input "45"
type input "901"
click at [277, 251] on icon "Add Cue" at bounding box center [278, 253] width 9 height 9
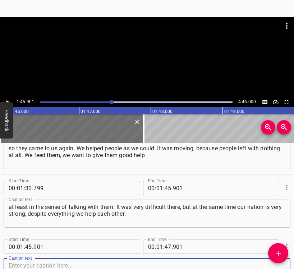
scroll to position [435, 0]
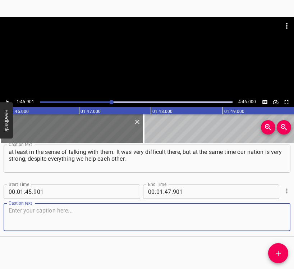
drag, startPoint x: 271, startPoint y: 216, endPoint x: 292, endPoint y: 209, distance: 22.2
click at [271, 215] on textarea at bounding box center [147, 217] width 277 height 20
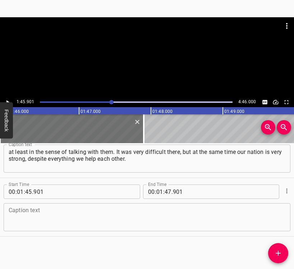
click at [75, 217] on textarea at bounding box center [147, 217] width 277 height 20
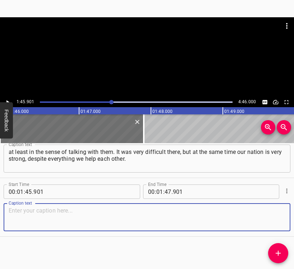
paste textarea "This is the most important. We work in such a sphere that we sing. That evening…"
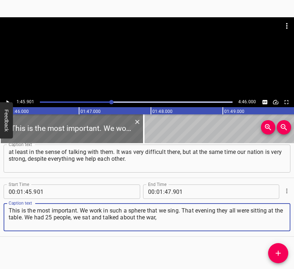
type textarea "This is the most important. We work in such a sphere that we sing. That evening…"
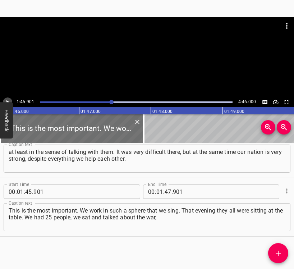
click at [9, 99] on icon "Play/Pause" at bounding box center [7, 102] width 6 height 6
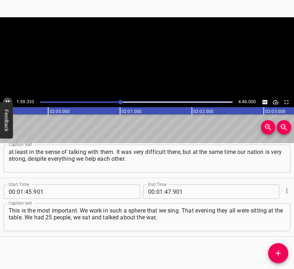
click at [9, 100] on icon "Play/Pause" at bounding box center [7, 102] width 6 height 6
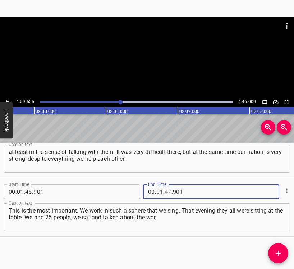
click at [167, 188] on input "number" at bounding box center [168, 191] width 7 height 14
type input "59"
type input "525"
click at [278, 251] on icon "Add Cue" at bounding box center [278, 253] width 9 height 9
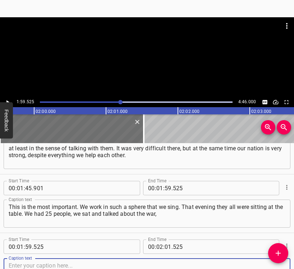
scroll to position [494, 0]
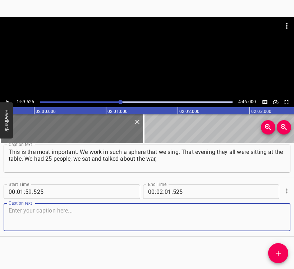
drag, startPoint x: 268, startPoint y: 211, endPoint x: 290, endPoint y: 210, distance: 22.0
click at [273, 211] on textarea at bounding box center [147, 217] width 277 height 20
click at [29, 221] on textarea at bounding box center [147, 217] width 277 height 20
paste textarea "sang quietly; seriously, it heals the soul well. Song is definitely volunteerin…"
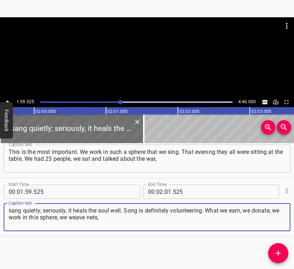
type textarea "sang quietly; seriously, it heals the soul well. Song is definitely volunteerin…"
click at [7, 100] on icon "Play/Pause" at bounding box center [7, 102] width 6 height 6
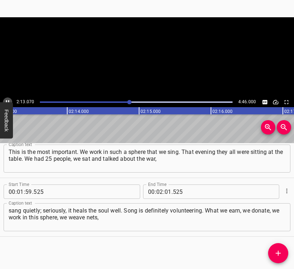
click at [7, 100] on icon "Play/Pause" at bounding box center [7, 102] width 6 height 6
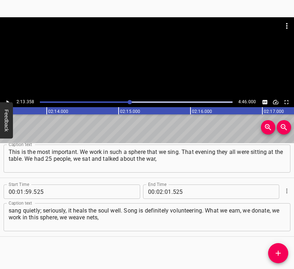
scroll to position [0, 9590]
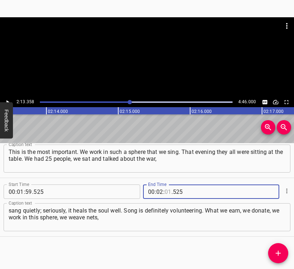
click at [166, 192] on input "number" at bounding box center [168, 191] width 7 height 14
type input "13"
type input "358"
click at [278, 250] on icon "Add Cue" at bounding box center [278, 253] width 9 height 9
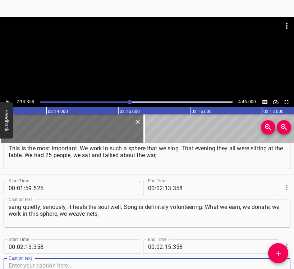
scroll to position [553, 0]
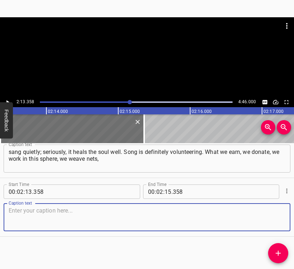
drag, startPoint x: 271, startPoint y: 220, endPoint x: 292, endPoint y: 216, distance: 21.2
click at [272, 219] on textarea at bounding box center [147, 217] width 277 height 20
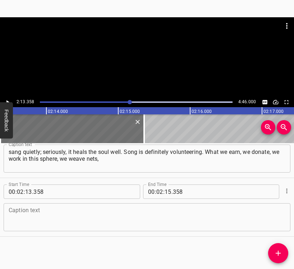
click at [90, 218] on textarea at bounding box center [147, 217] width 277 height 20
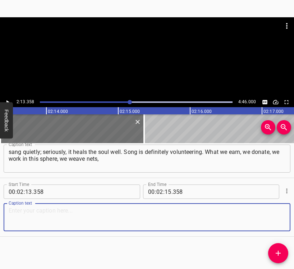
paste textarea "we go with concerts. We went to the hospital, sang for those boys who were sitt…"
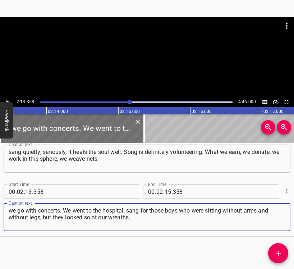
type textarea "we go with concerts. We went to the hospital, sang for those boys who were sitt…"
